Goal: Task Accomplishment & Management: Manage account settings

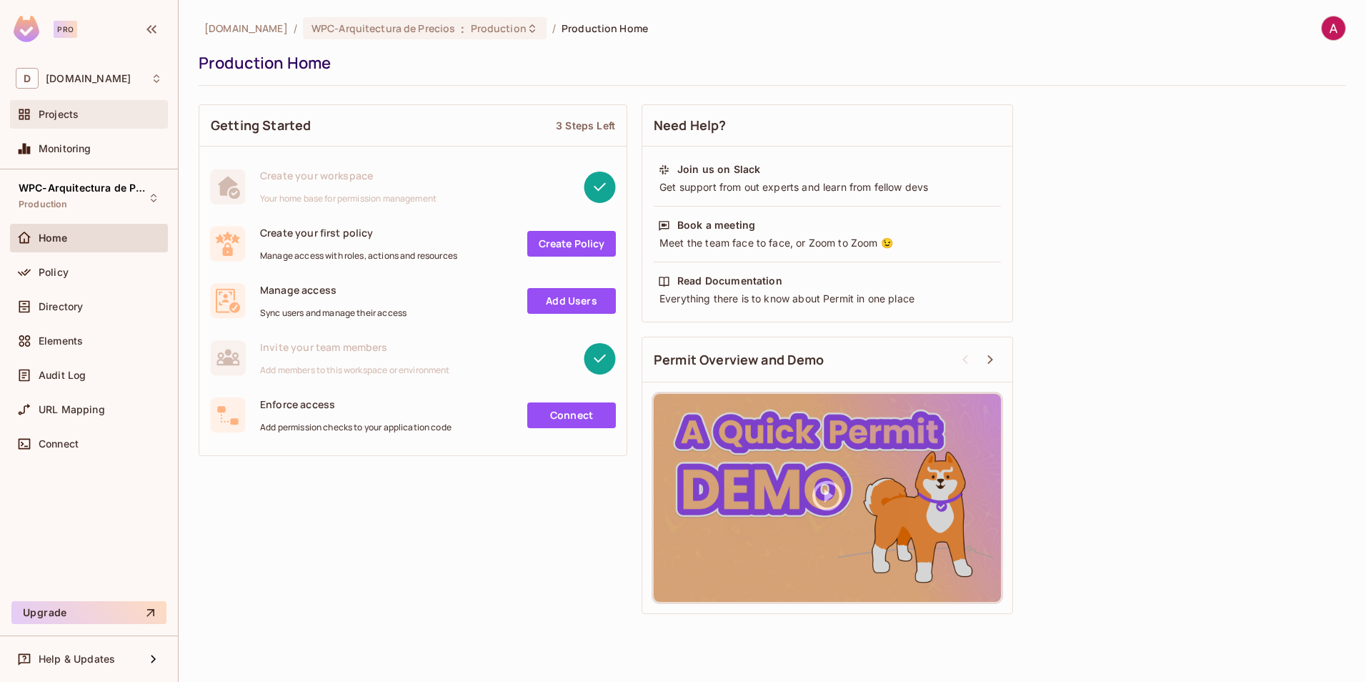
click at [67, 114] on span "Projects" at bounding box center [59, 114] width 40 height 11
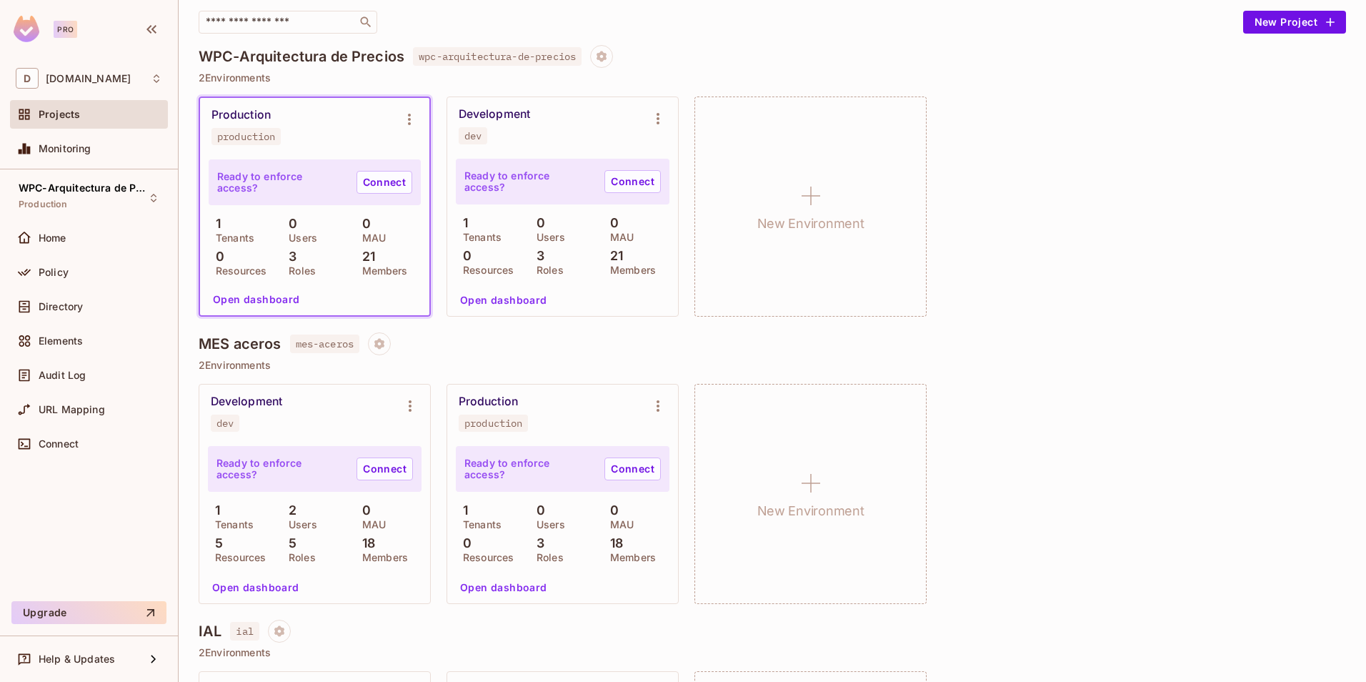
scroll to position [98, 0]
drag, startPoint x: 193, startPoint y: 349, endPoint x: 326, endPoint y: 353, distance: 133.0
click at [326, 353] on div "[DOMAIN_NAME] / Projects Projects 11 Projects 23 Environments 23 / 35 Tenants 2…" at bounding box center [773, 341] width 1188 height 682
click at [408, 407] on icon "Environment settings" at bounding box center [410, 405] width 17 height 17
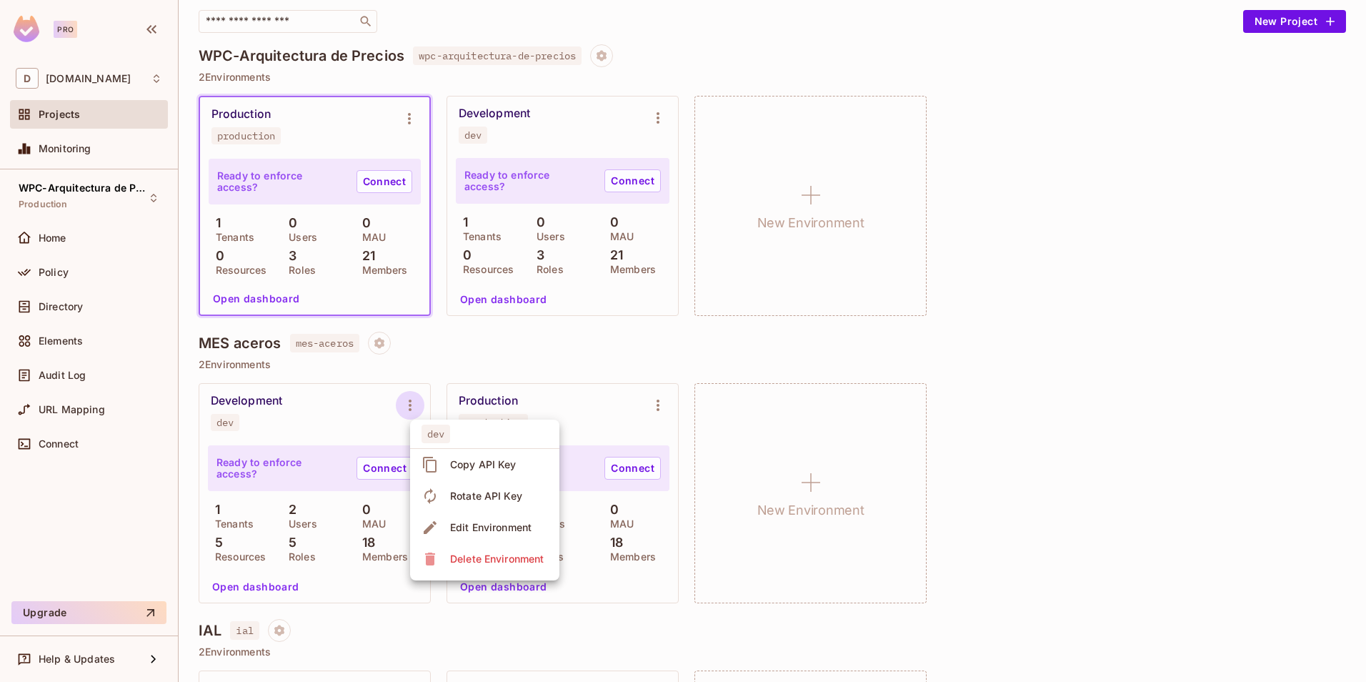
click at [273, 398] on div at bounding box center [683, 341] width 1366 height 682
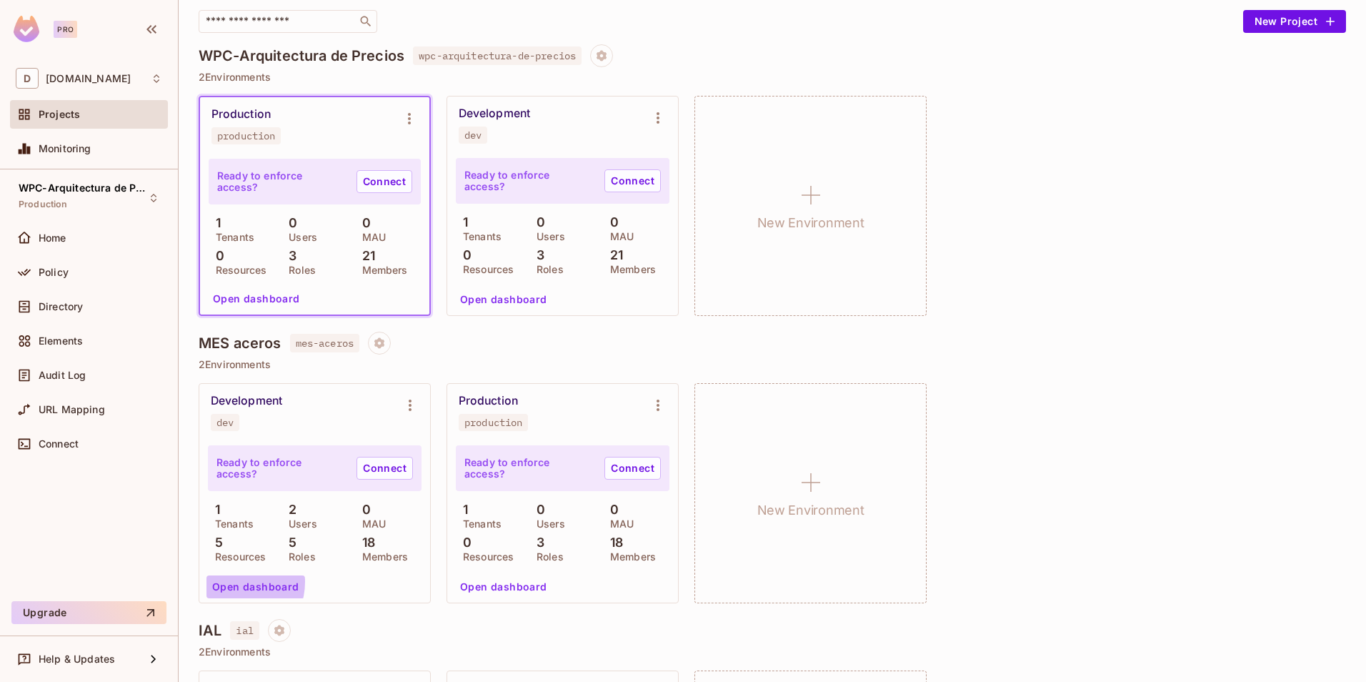
click at [233, 582] on button "Open dashboard" at bounding box center [256, 586] width 99 height 23
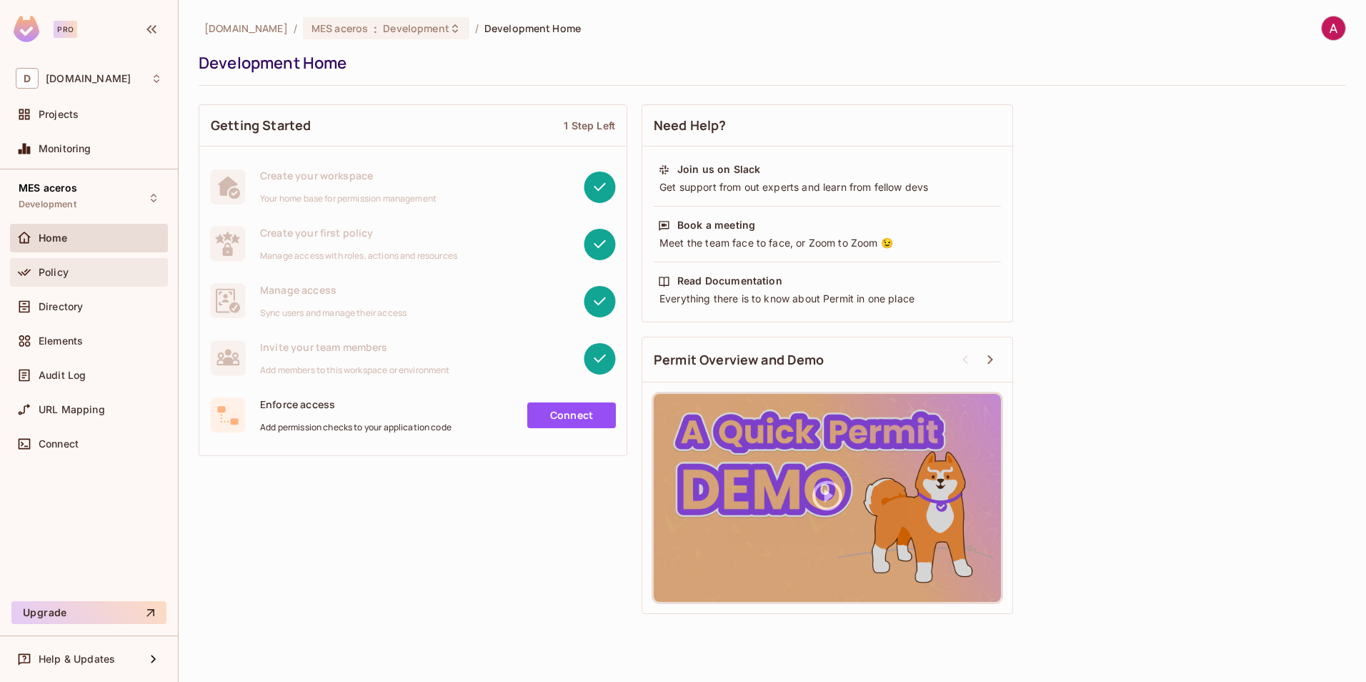
click at [56, 264] on div "Policy" at bounding box center [89, 272] width 147 height 17
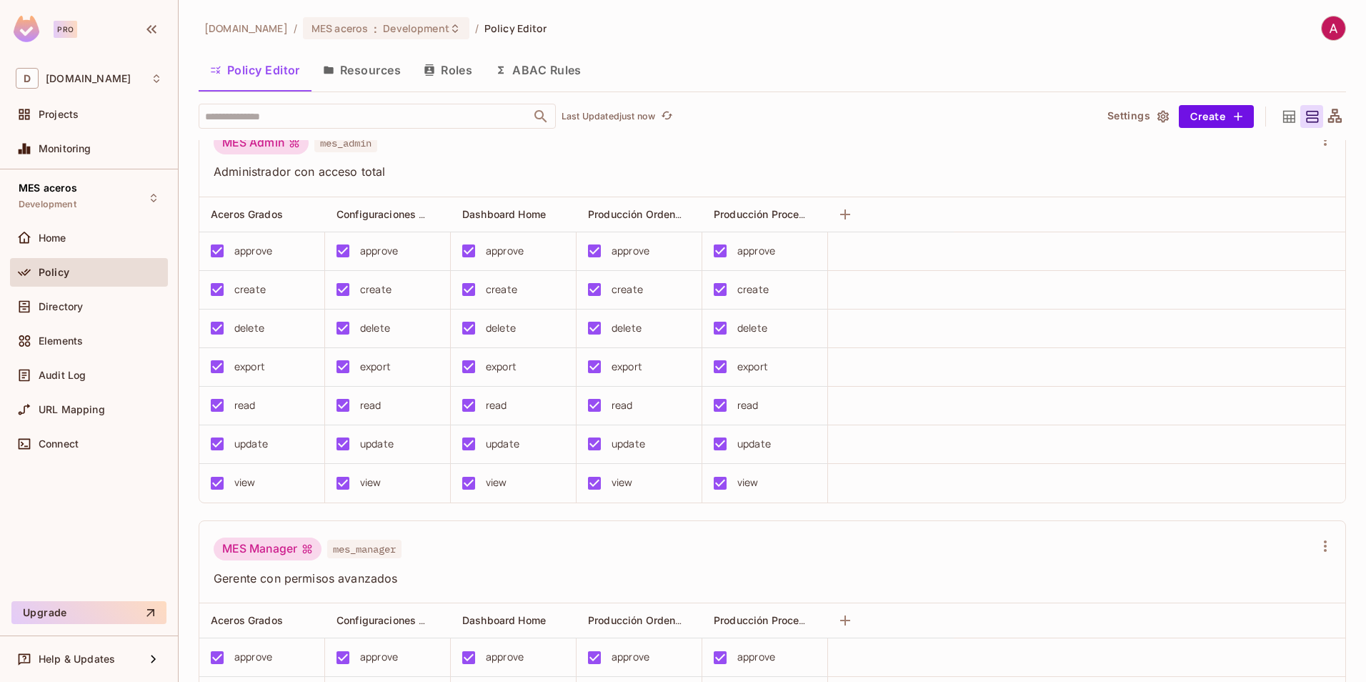
scroll to position [27, 0]
drag, startPoint x: 209, startPoint y: 172, endPoint x: 400, endPoint y: 174, distance: 191.5
click at [400, 174] on div "MES Admin mes_admin Administrador con acceso total" at bounding box center [772, 155] width 1146 height 83
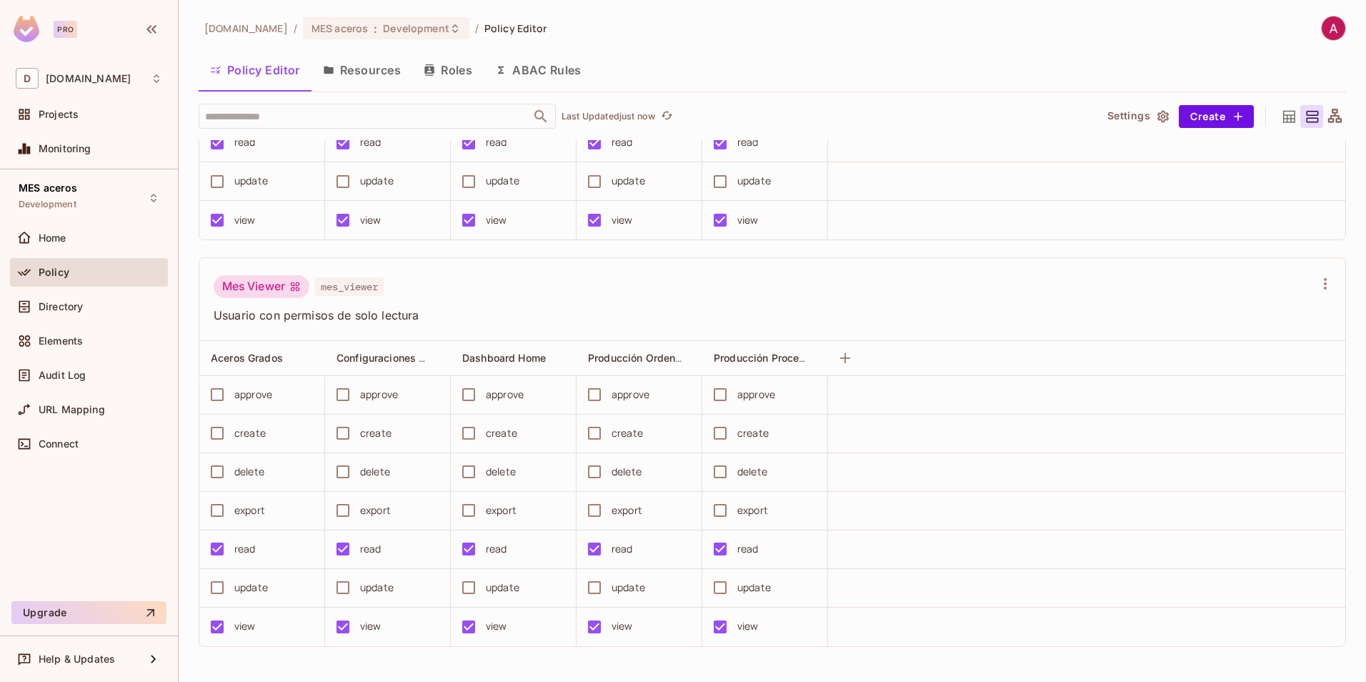
scroll to position [1, 0]
click at [56, 310] on span "Directory" at bounding box center [61, 306] width 44 height 11
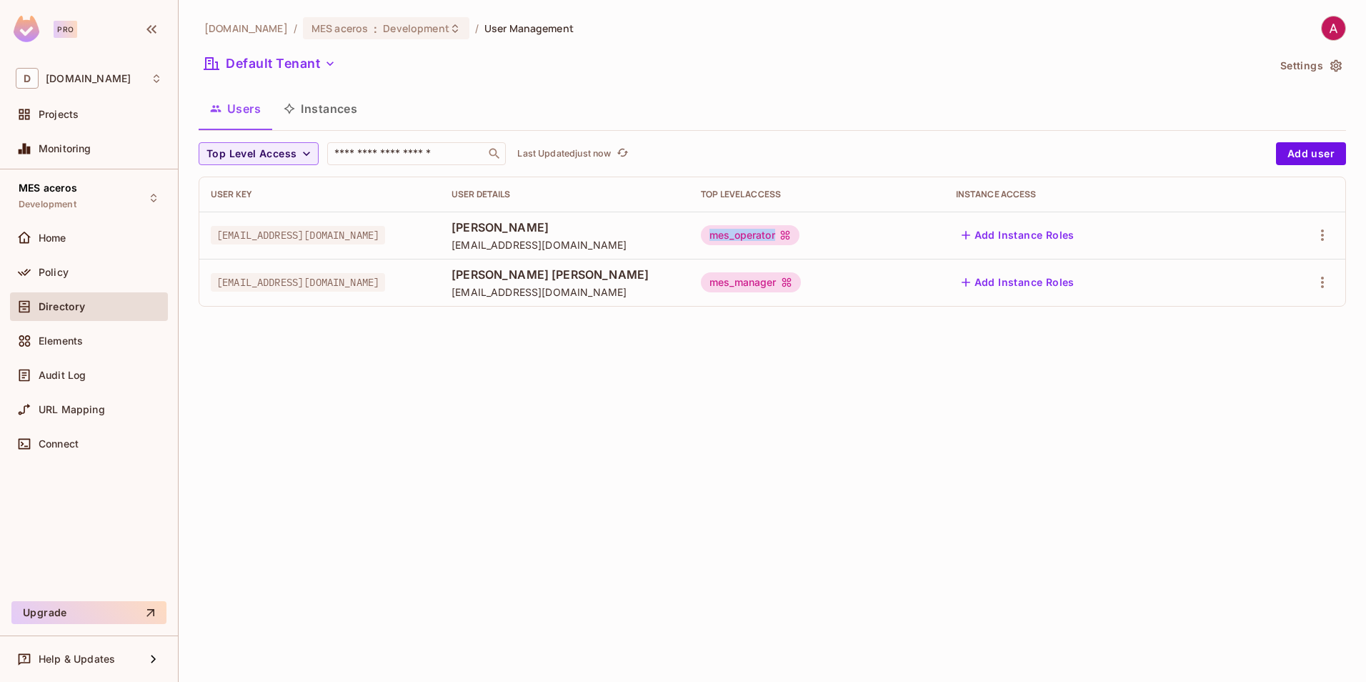
drag, startPoint x: 756, startPoint y: 234, endPoint x: 823, endPoint y: 234, distance: 67.2
click at [800, 234] on div "mes_operator" at bounding box center [750, 235] width 99 height 20
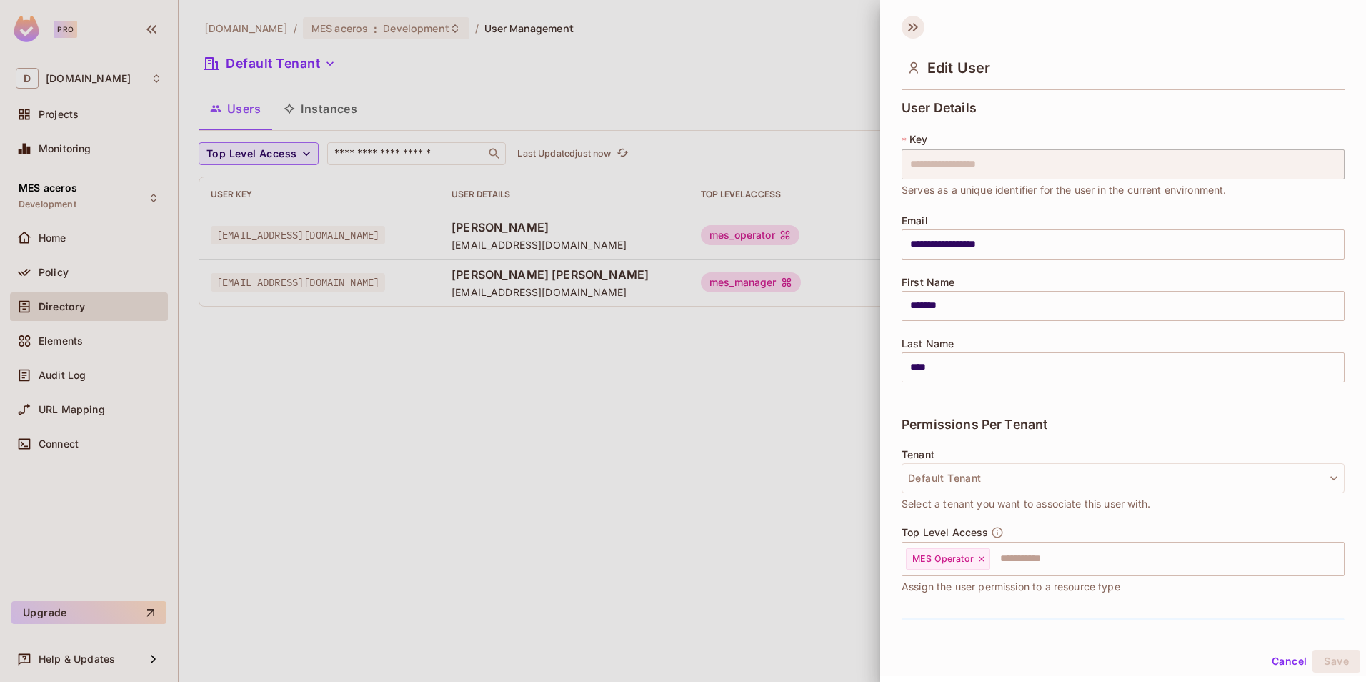
click at [906, 24] on icon at bounding box center [913, 27] width 23 height 23
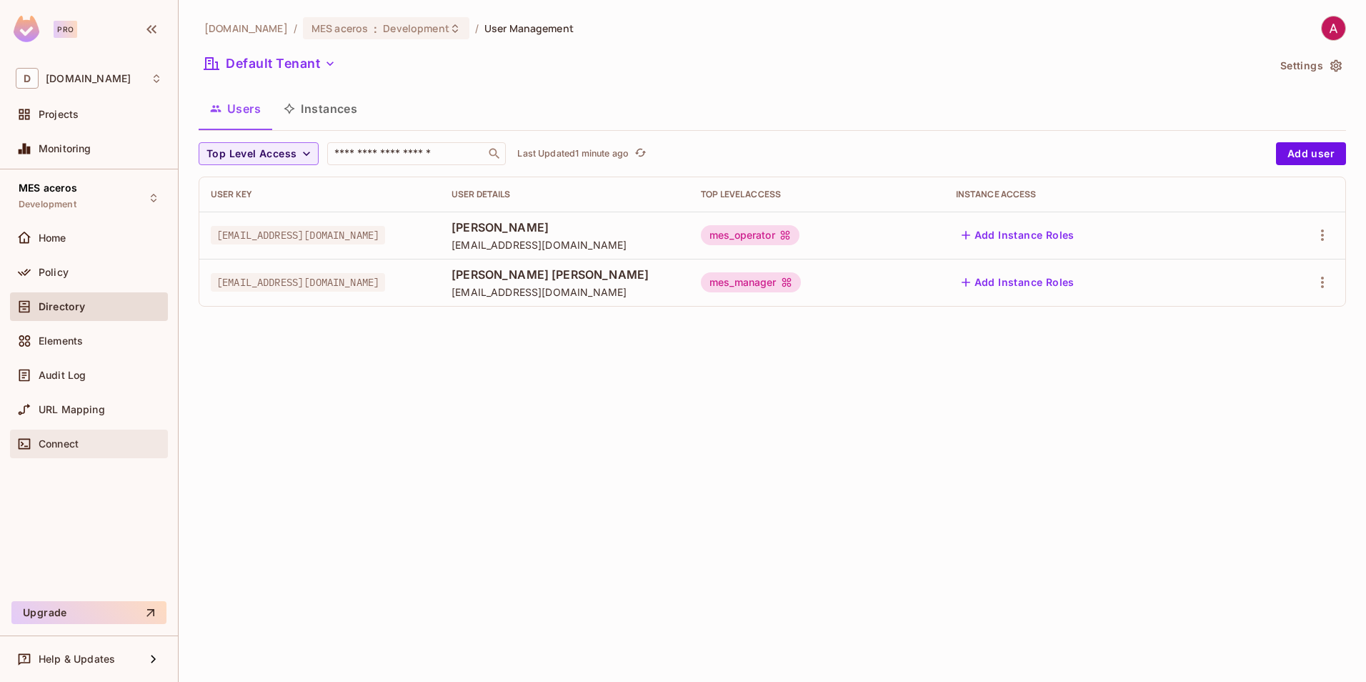
click at [49, 442] on span "Connect" at bounding box center [59, 443] width 40 height 11
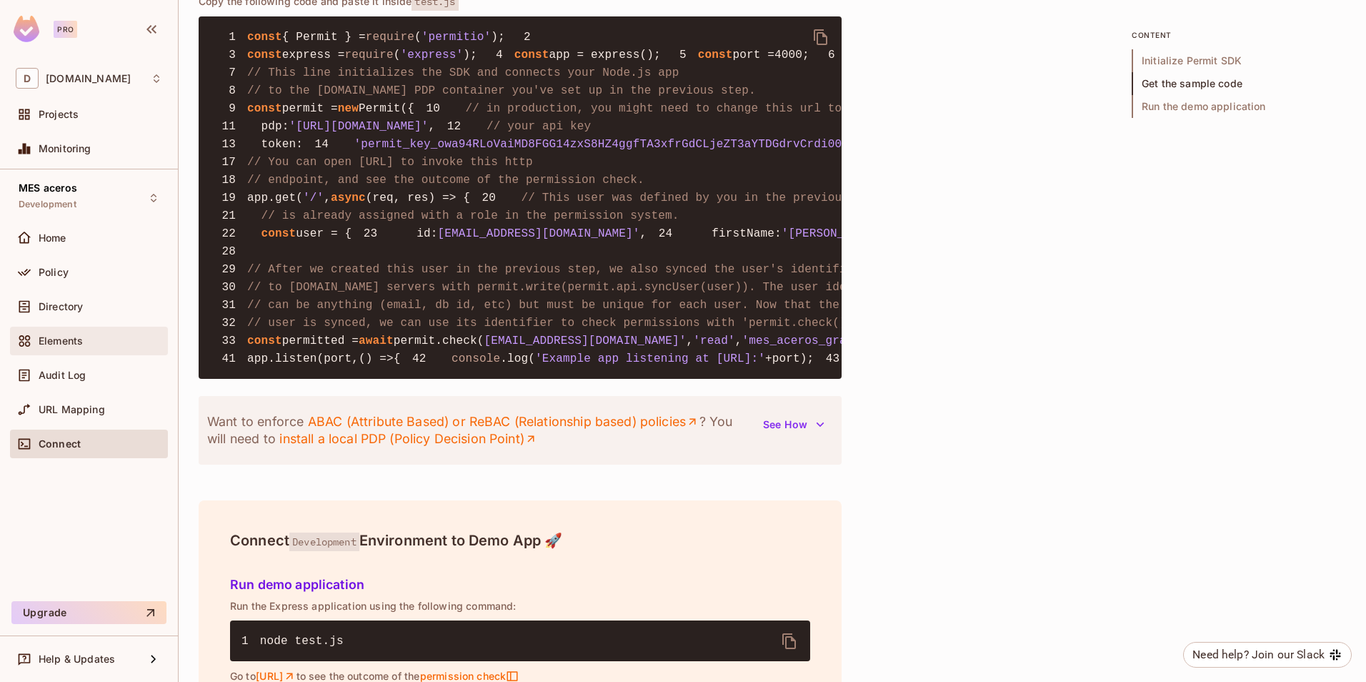
scroll to position [1119, 0]
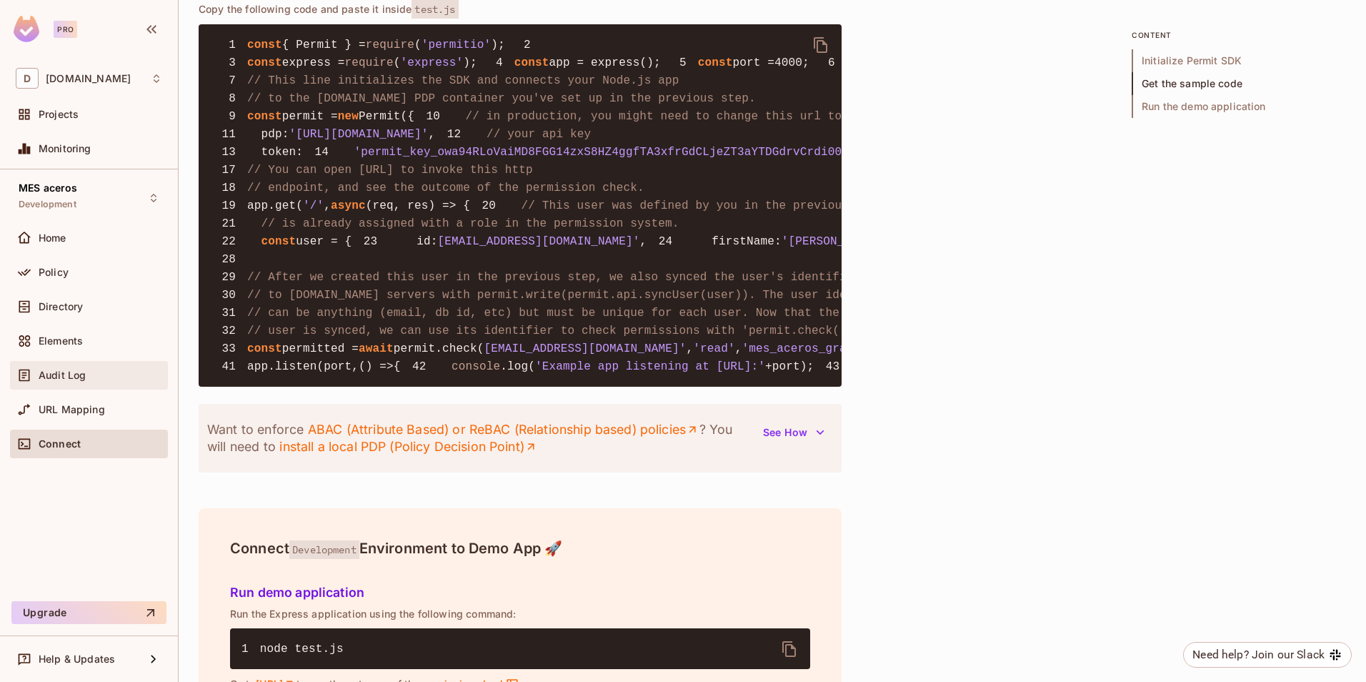
click at [78, 372] on span "Audit Log" at bounding box center [62, 374] width 47 height 11
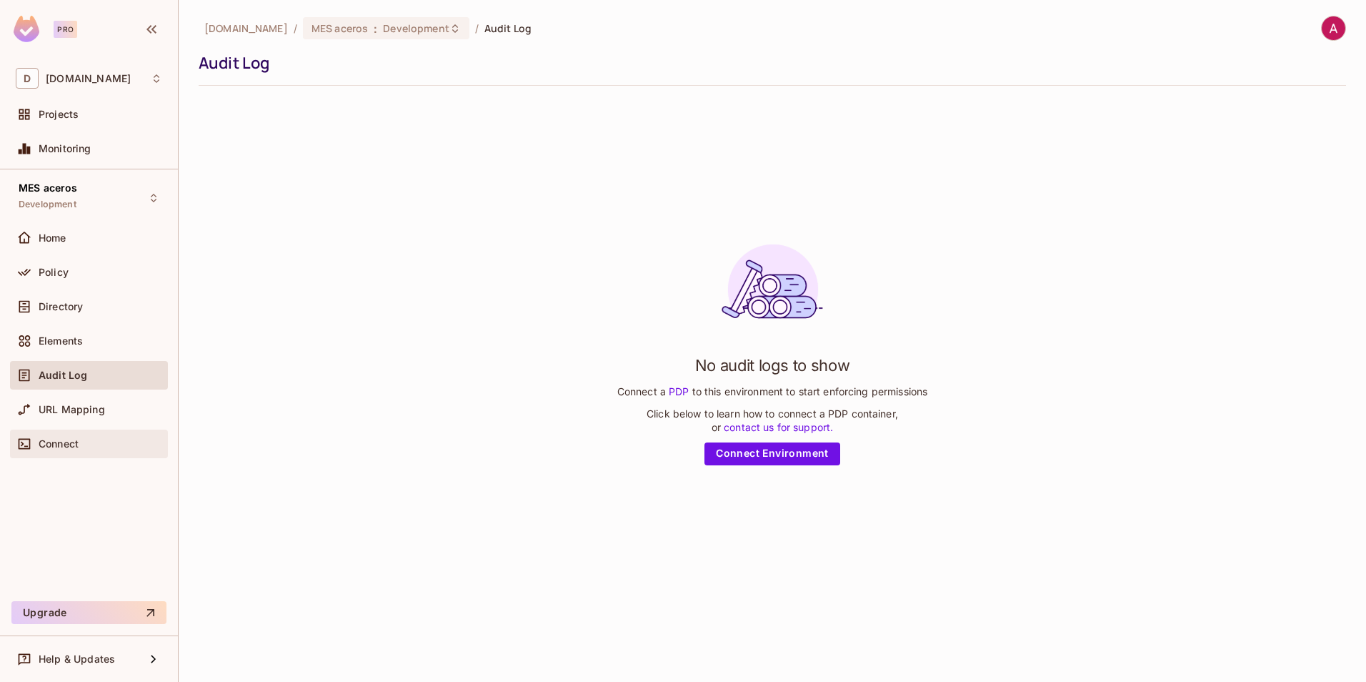
click at [53, 448] on span "Connect" at bounding box center [59, 443] width 40 height 11
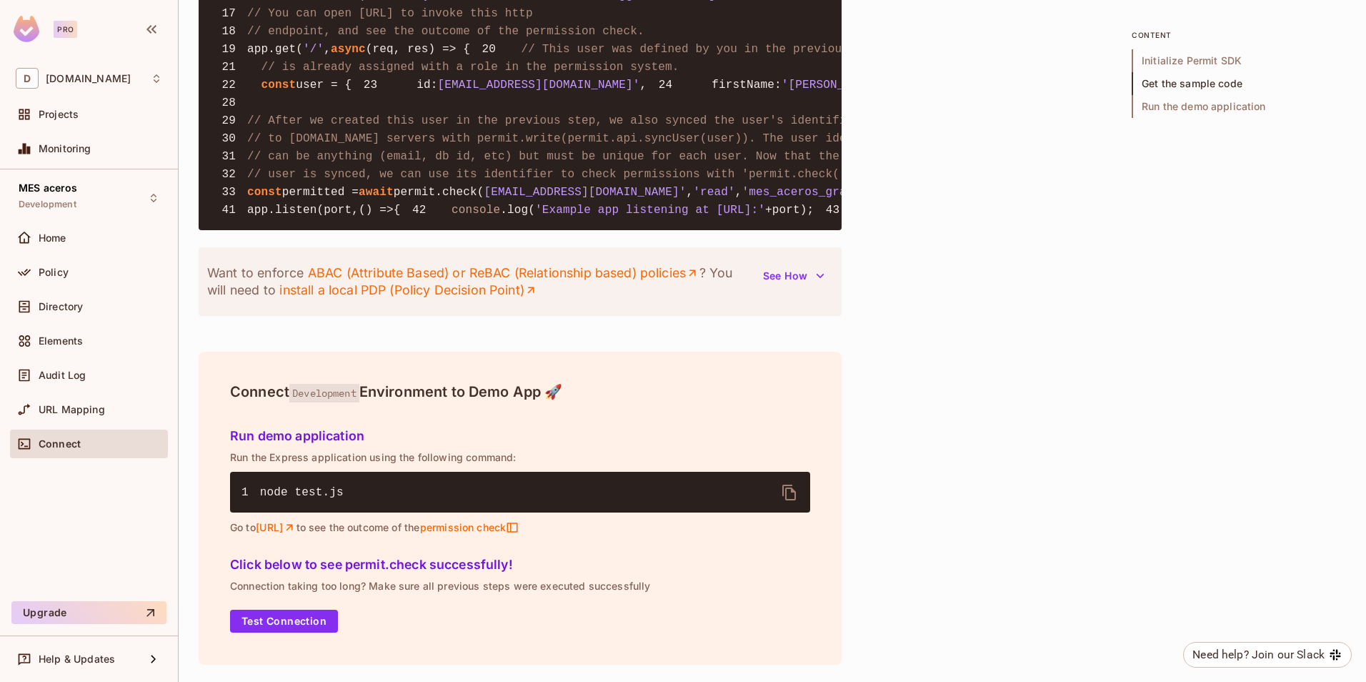
scroll to position [1682, 0]
click at [59, 339] on span "Elements" at bounding box center [61, 340] width 44 height 11
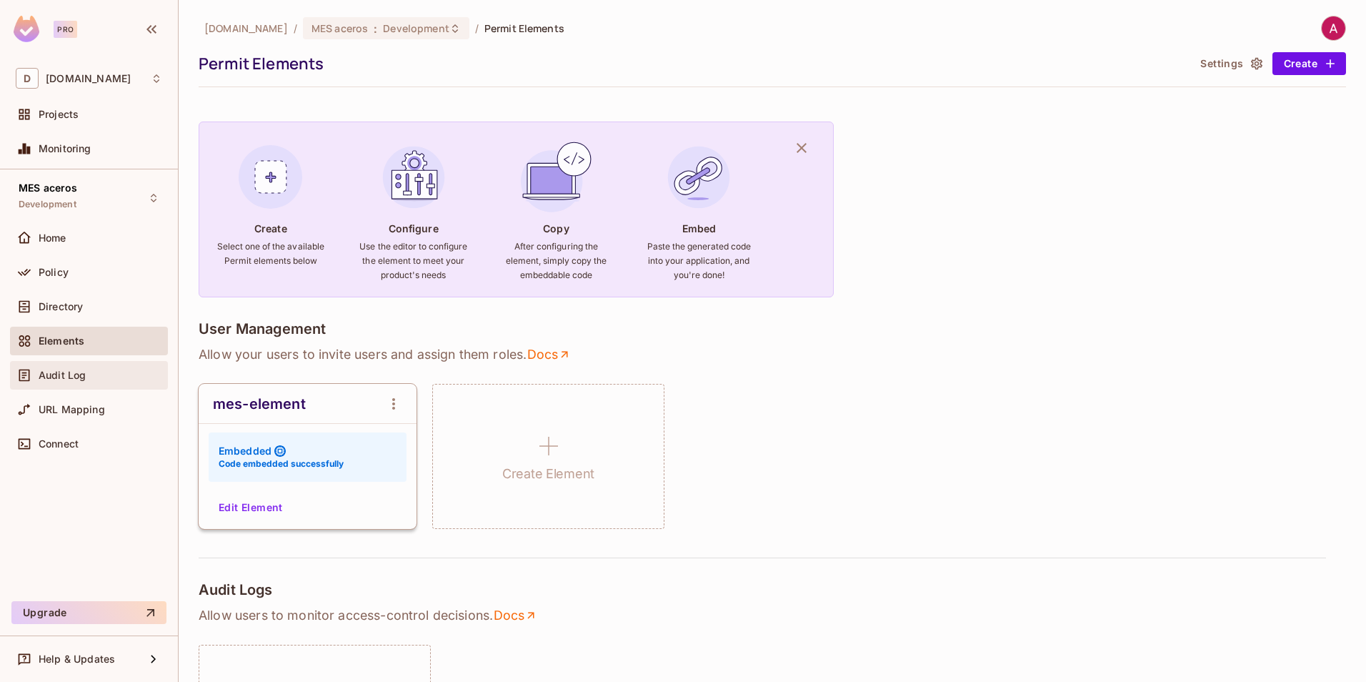
click at [65, 372] on span "Audit Log" at bounding box center [62, 374] width 47 height 11
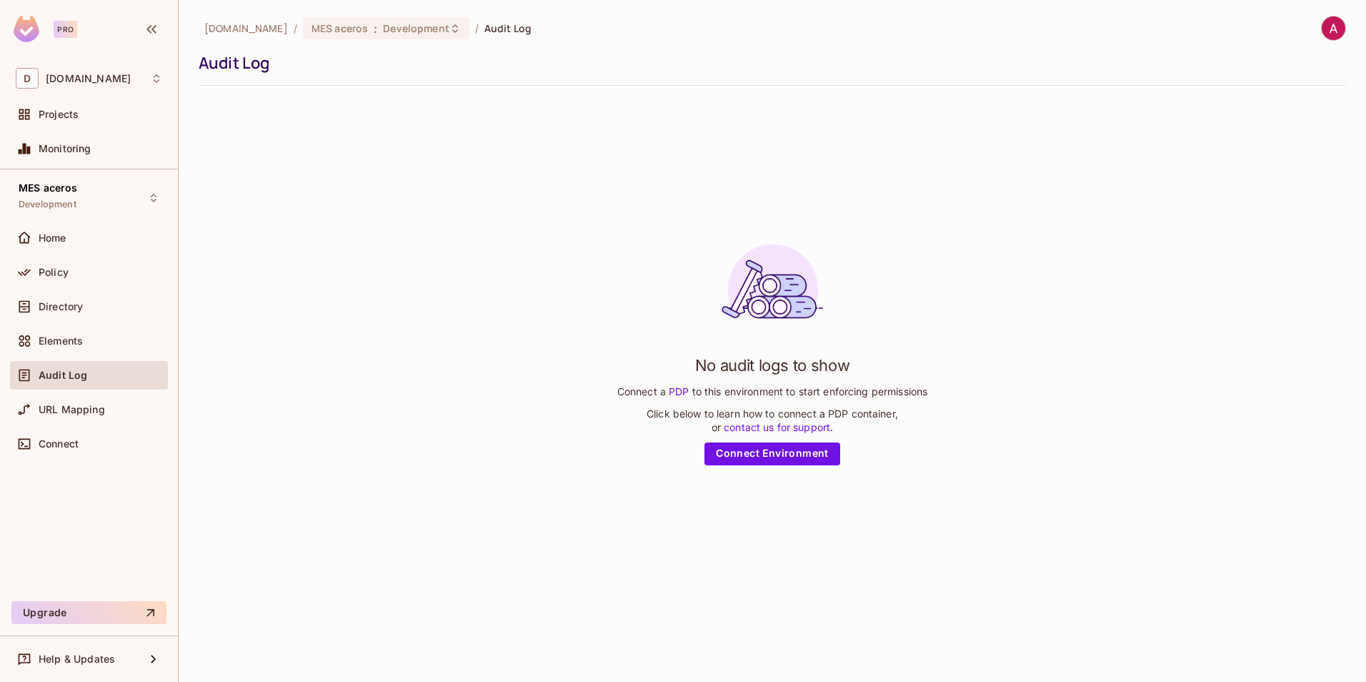
click at [61, 324] on div "Directory" at bounding box center [89, 309] width 158 height 34
click at [59, 330] on div "Elements" at bounding box center [89, 341] width 158 height 29
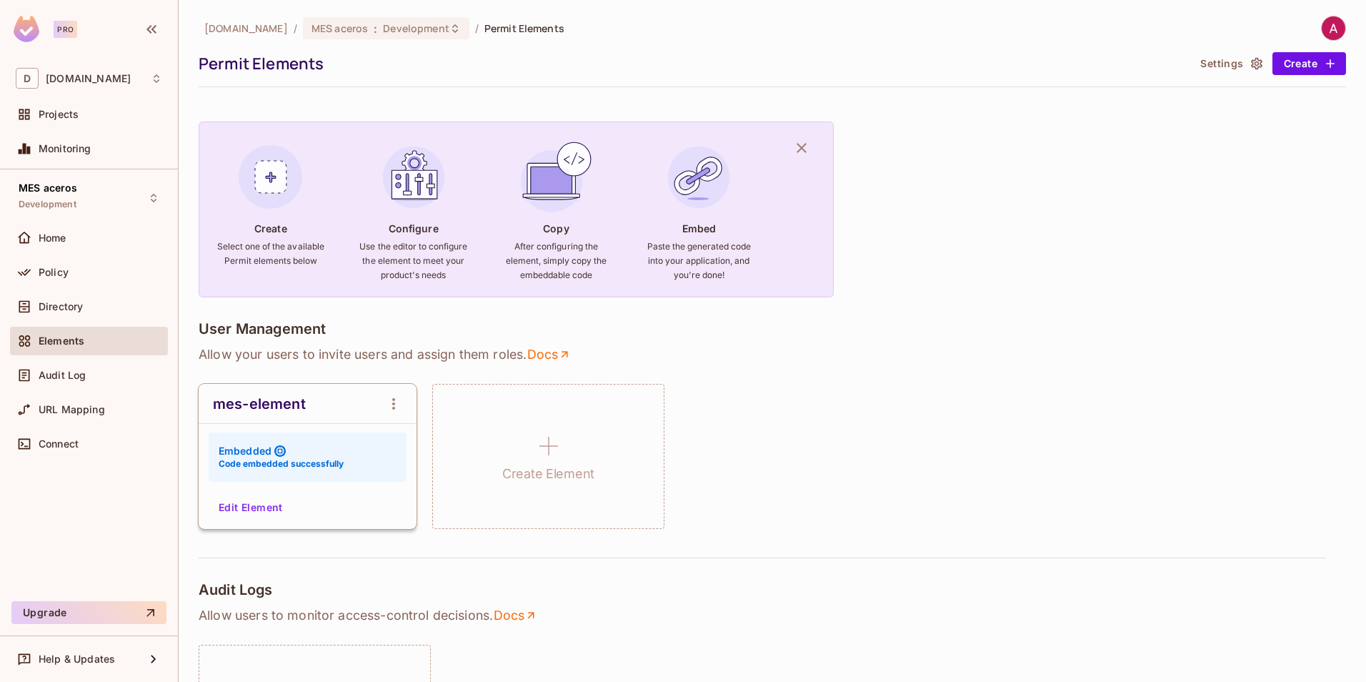
click at [259, 505] on button "Edit Element" at bounding box center [251, 507] width 76 height 23
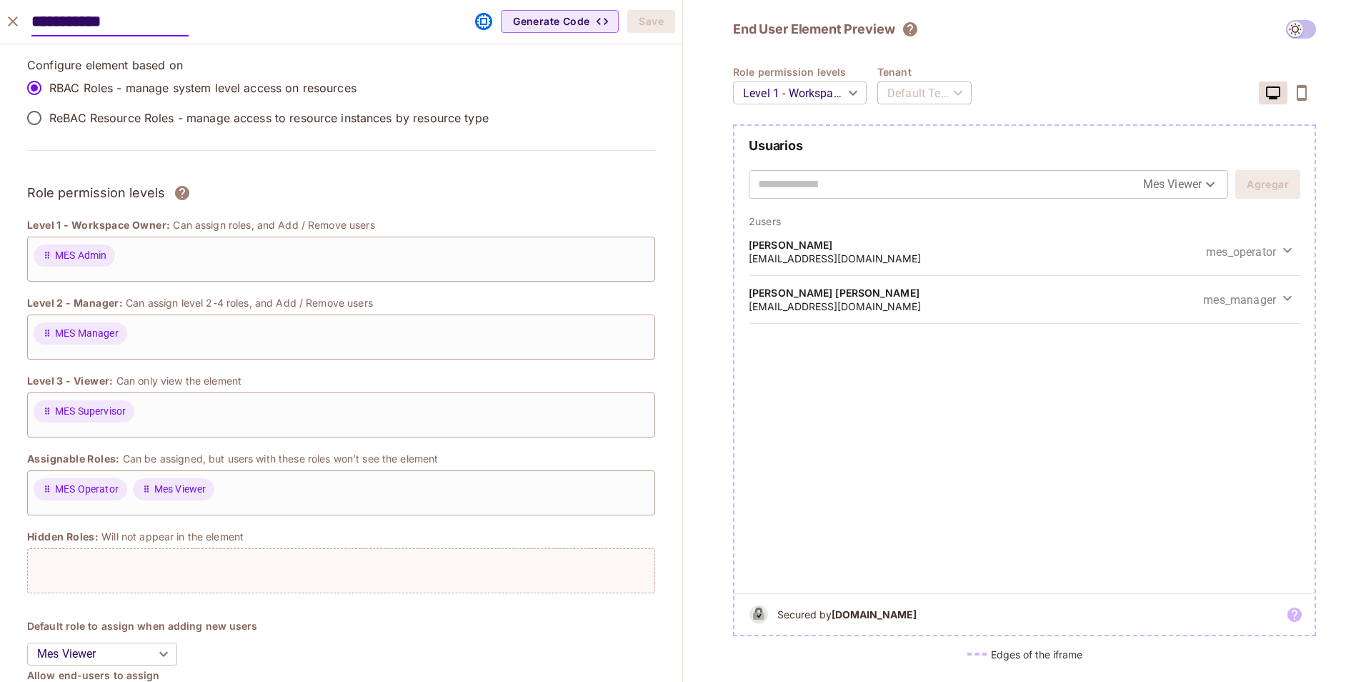
click at [838, 187] on input "text" at bounding box center [950, 184] width 385 height 23
click at [718, 283] on div "End User Element Preview Role permission levels Level 1 - Workspace Owner *****…" at bounding box center [1024, 341] width 683 height 682
click at [831, 183] on input "text" at bounding box center [950, 184] width 385 height 23
type input "**********"
click at [1269, 179] on button "Agregar" at bounding box center [1268, 184] width 65 height 29
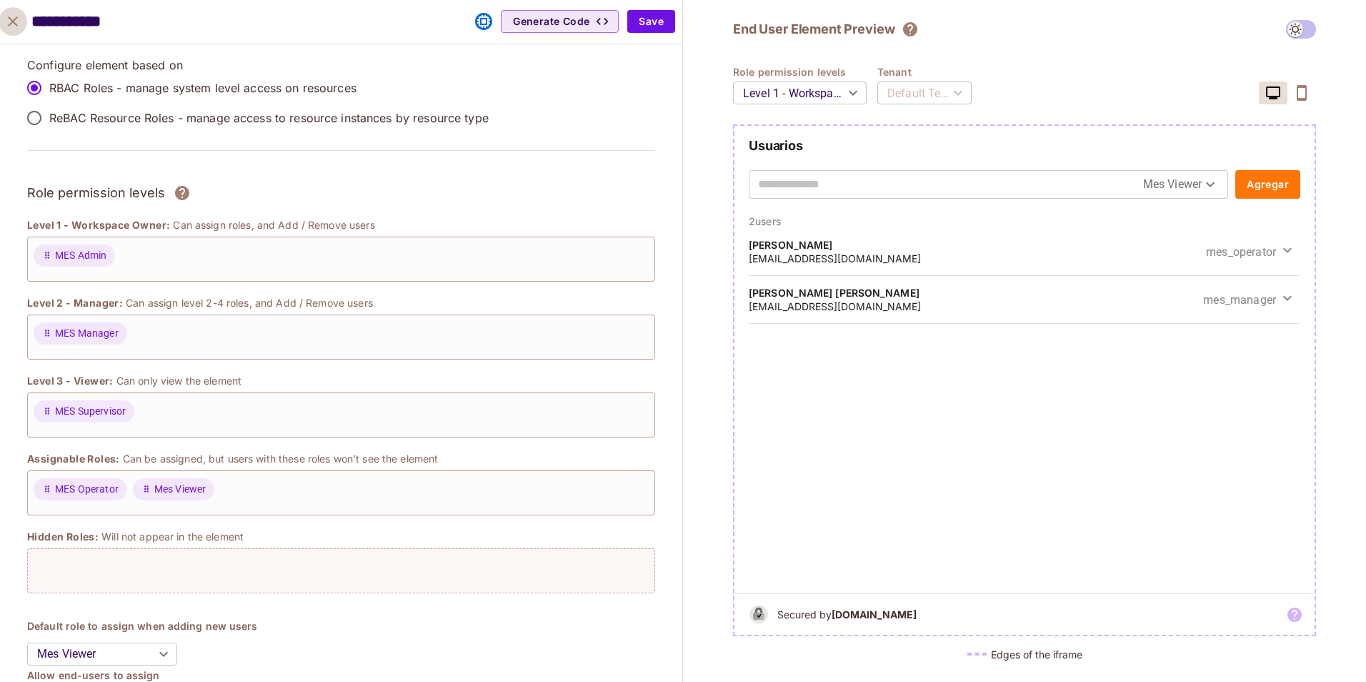
click at [10, 25] on icon "close" at bounding box center [13, 21] width 10 height 10
type input "*******"
type input "**********"
type input "*******"
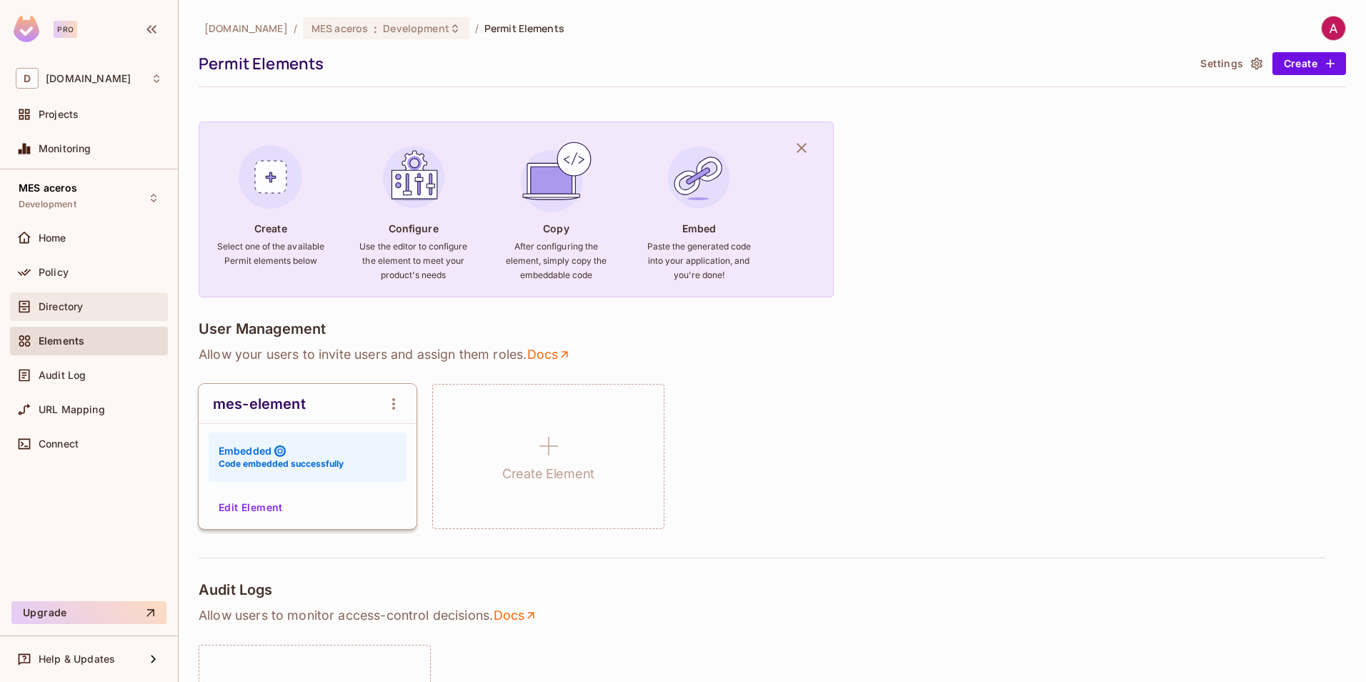
click at [48, 301] on span "Directory" at bounding box center [61, 306] width 44 height 11
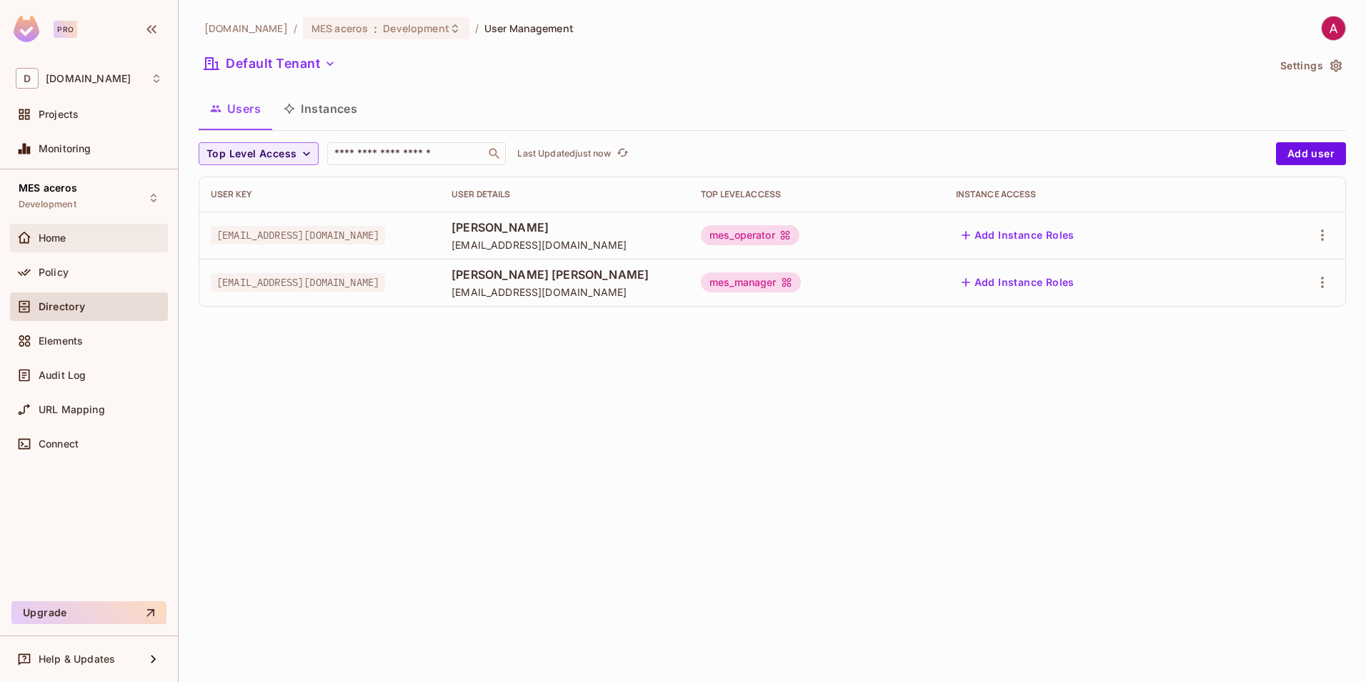
click at [39, 245] on div "Home" at bounding box center [89, 237] width 147 height 17
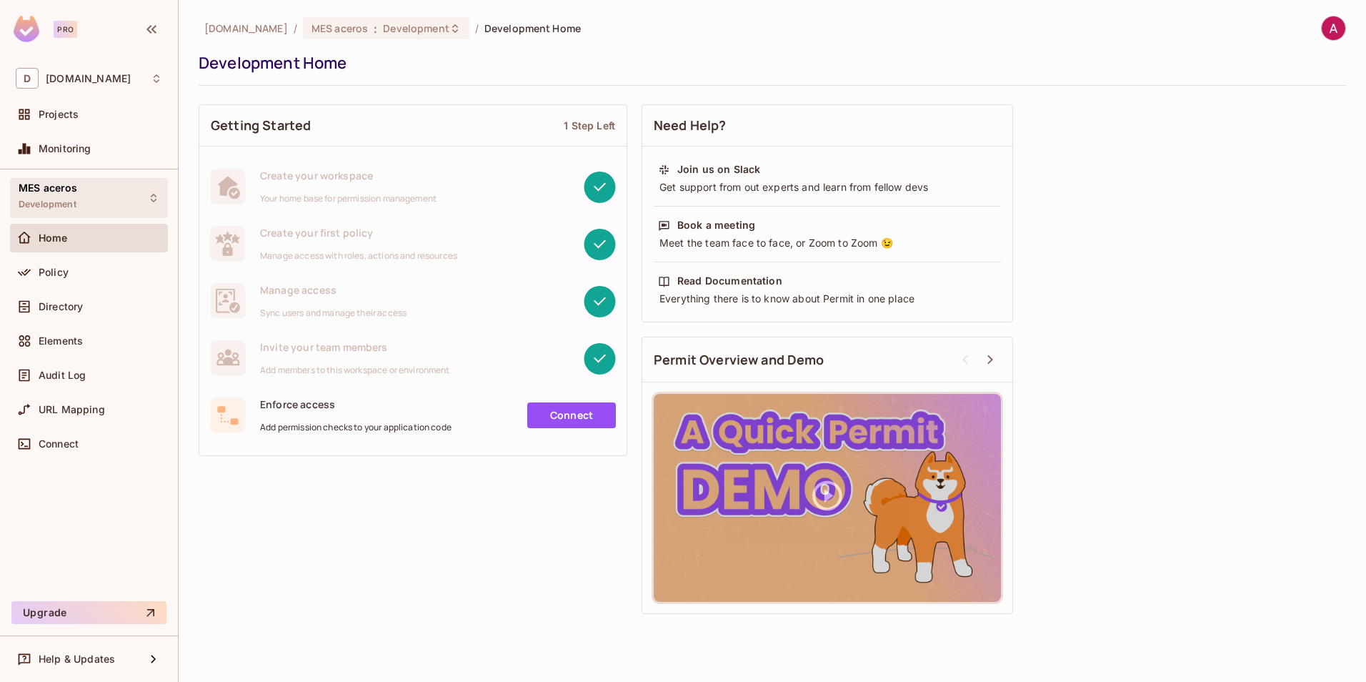
click at [70, 190] on span "MES aceros" at bounding box center [48, 187] width 59 height 11
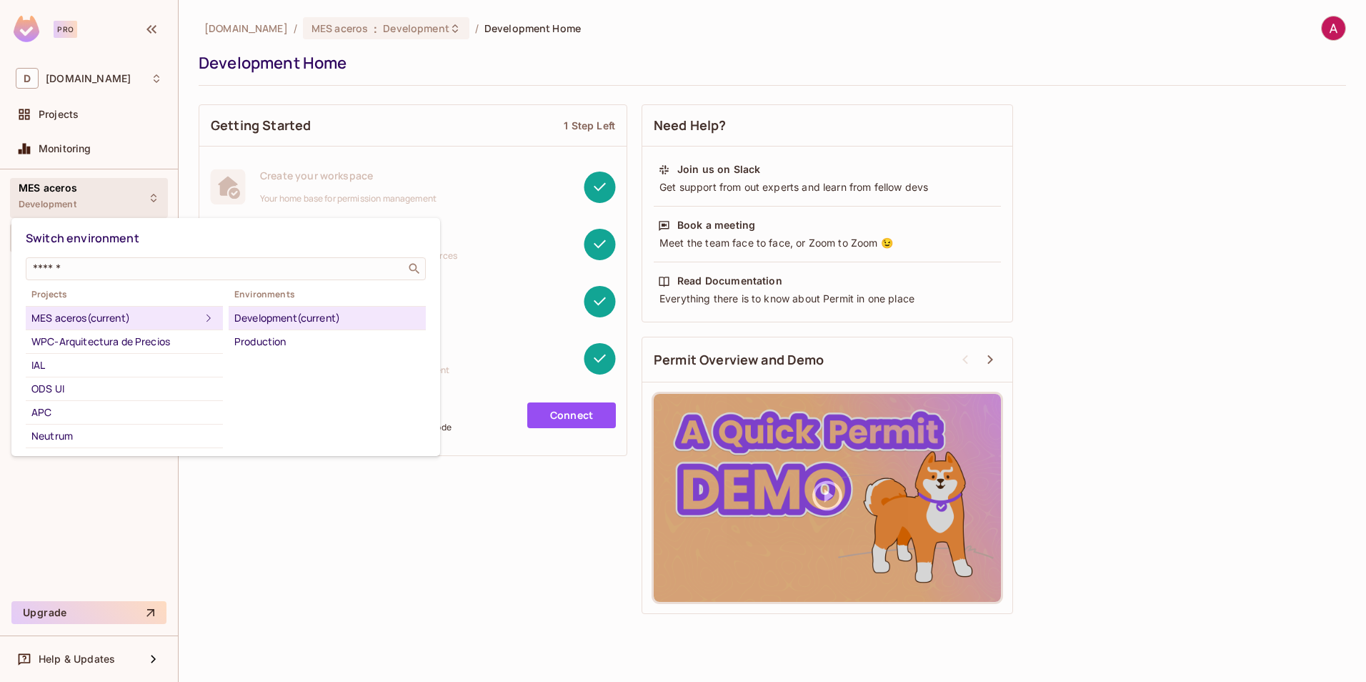
click at [312, 320] on div "Development (current)" at bounding box center [327, 317] width 186 height 17
